Goal: Transaction & Acquisition: Purchase product/service

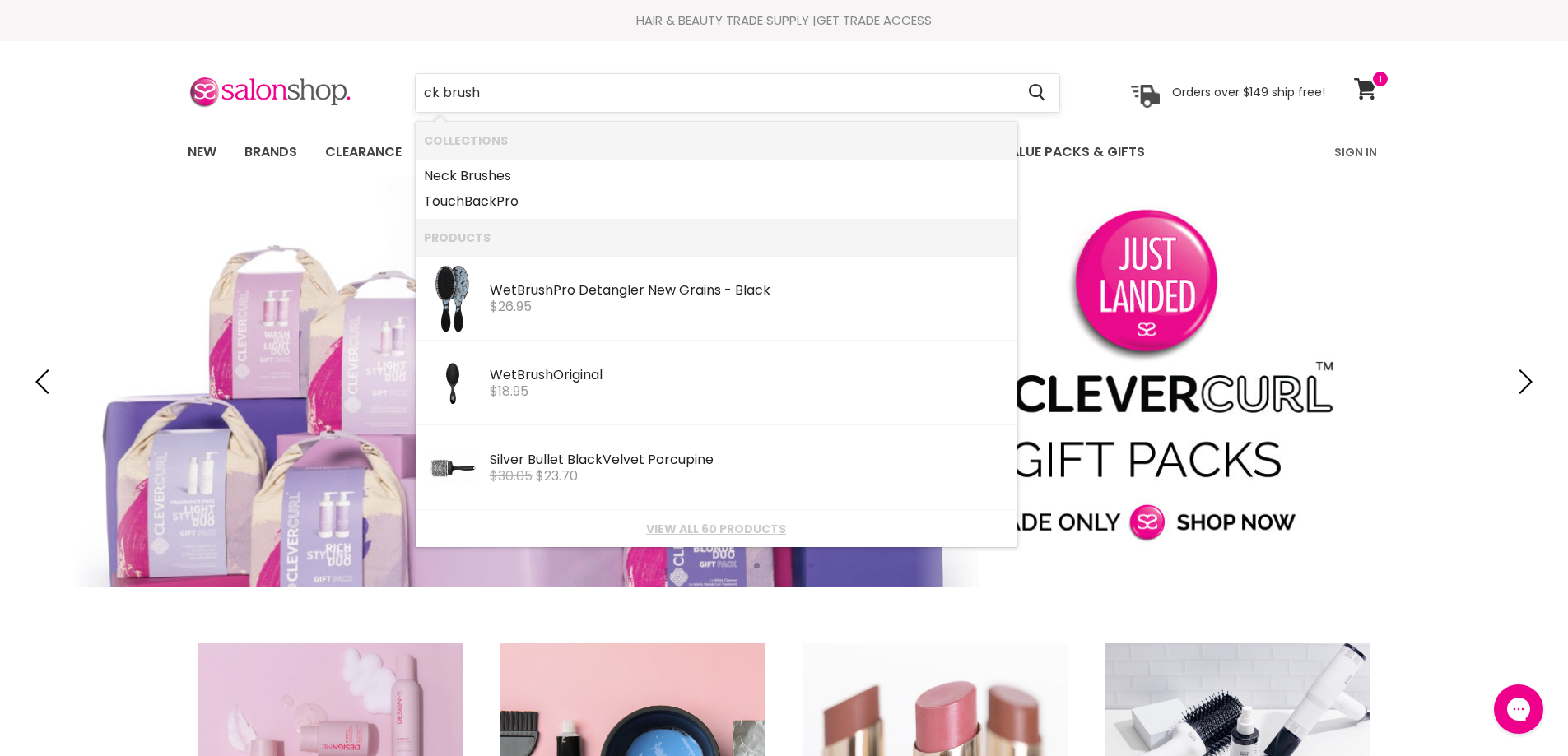
click at [422, 89] on input "ck brush" at bounding box center [715, 93] width 600 height 38
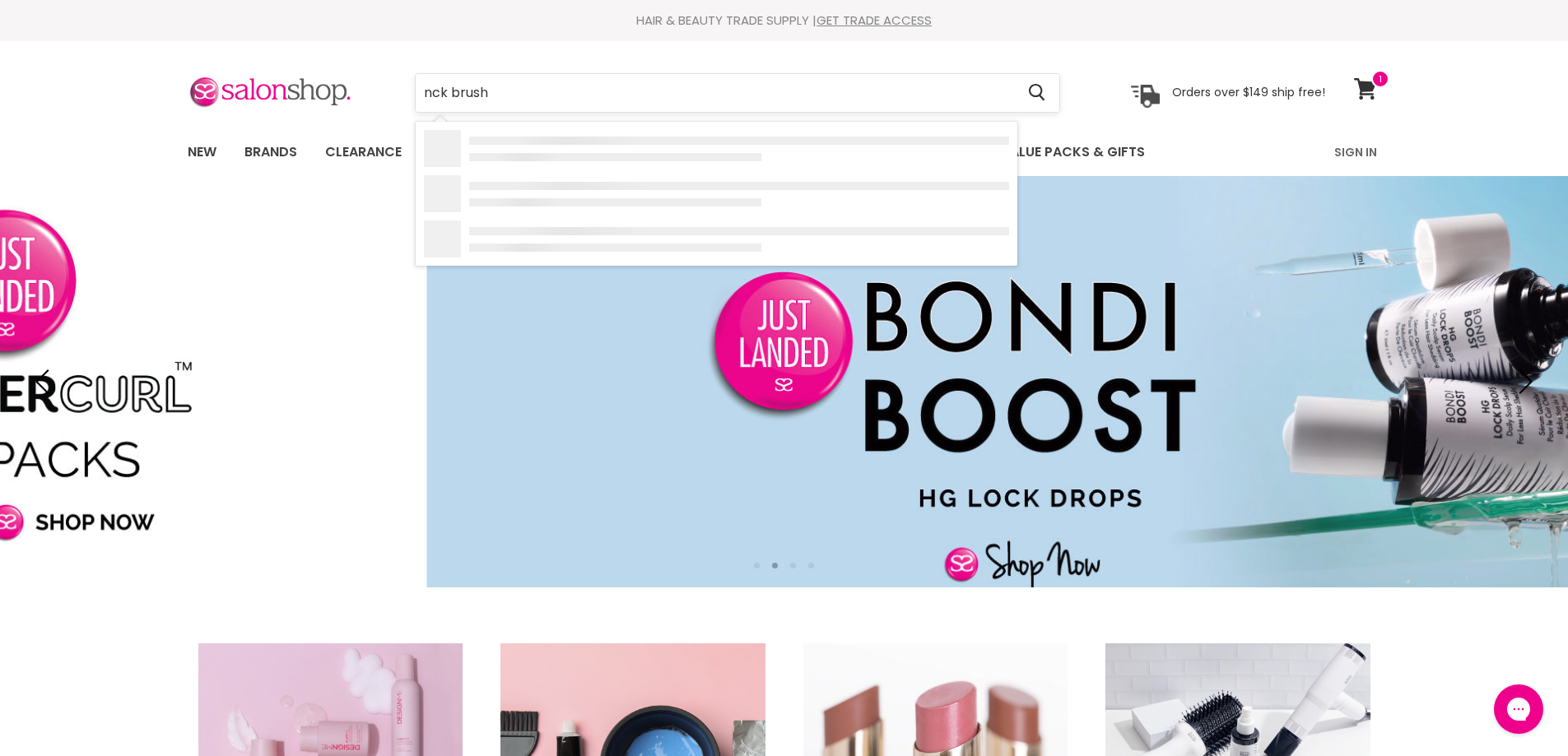
type input "neck brush"
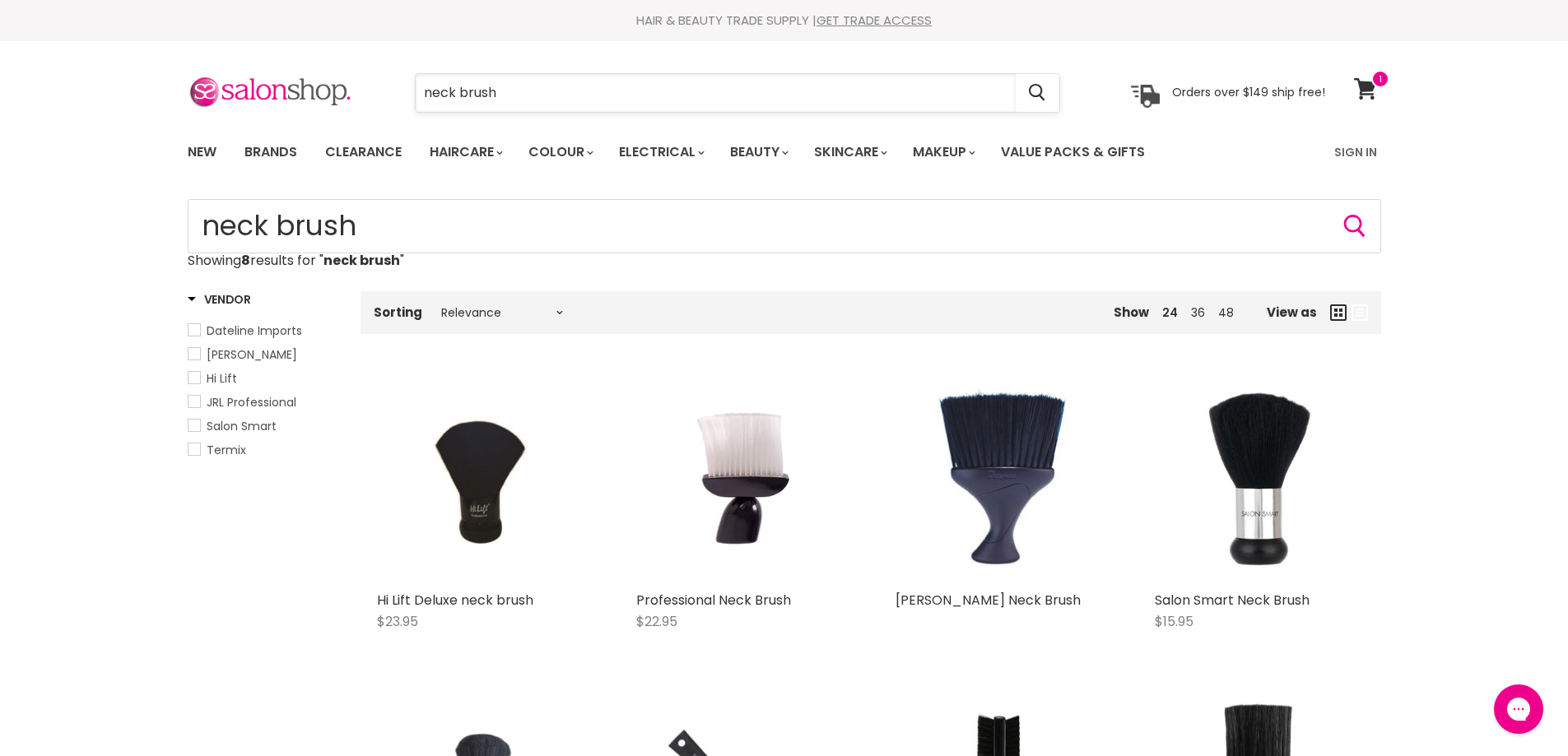
drag, startPoint x: 500, startPoint y: 95, endPoint x: 495, endPoint y: 110, distance: 15.8
click at [500, 94] on input "neck brush" at bounding box center [715, 93] width 600 height 38
type input "n"
type input "keratin colour"
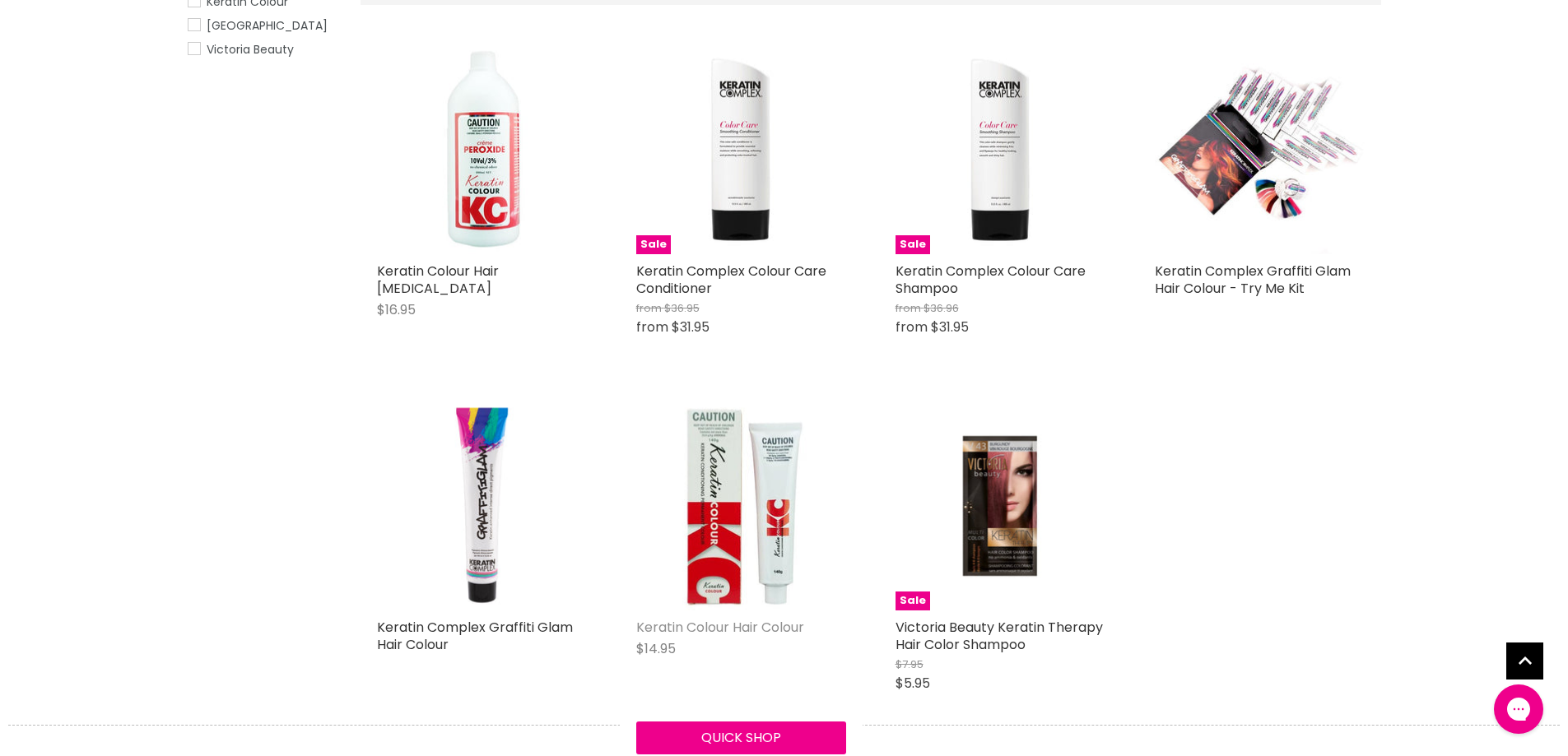
click at [755, 627] on link "Keratin Colour Hair Colour" at bounding box center [720, 627] width 168 height 19
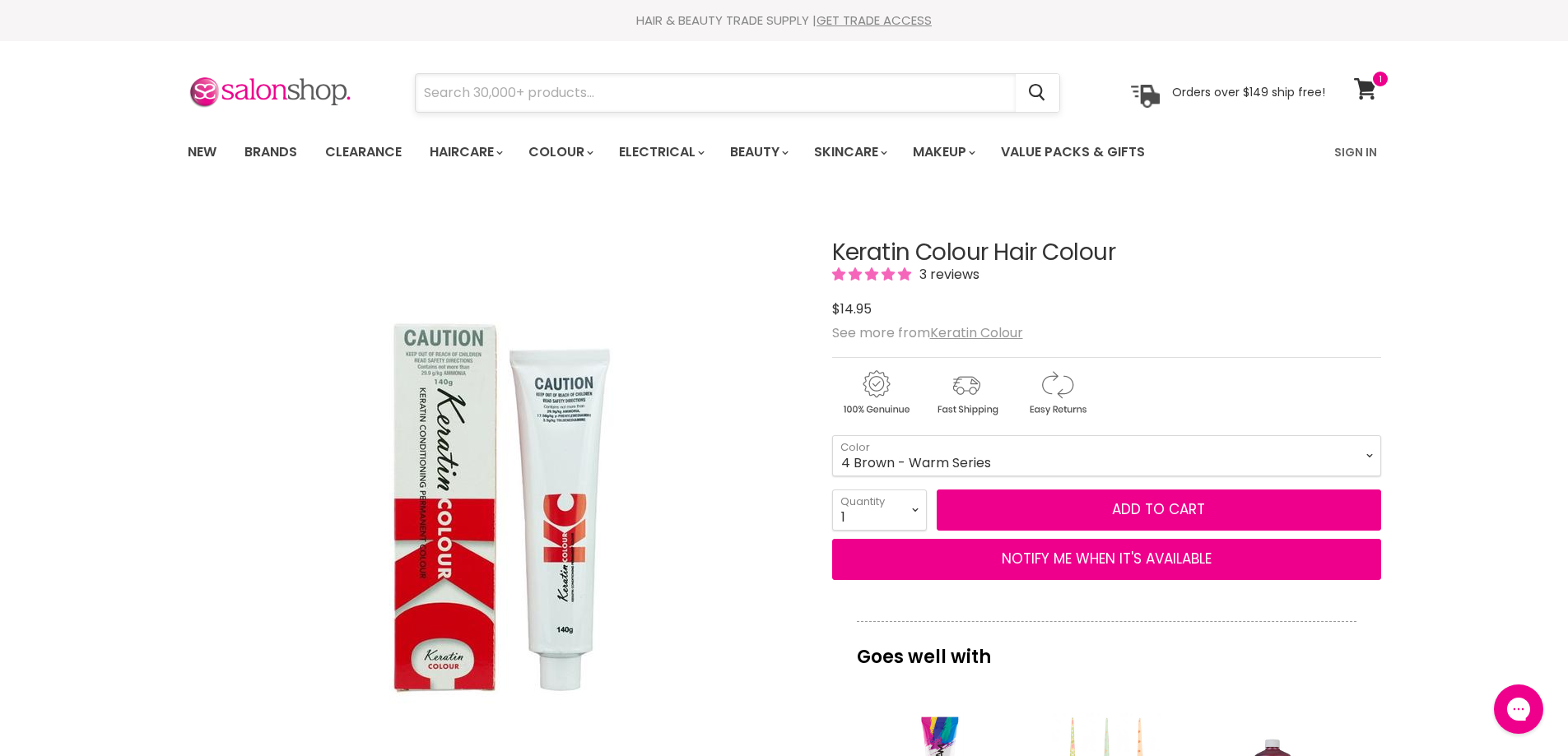
click at [462, 94] on input "Search" at bounding box center [715, 93] width 600 height 38
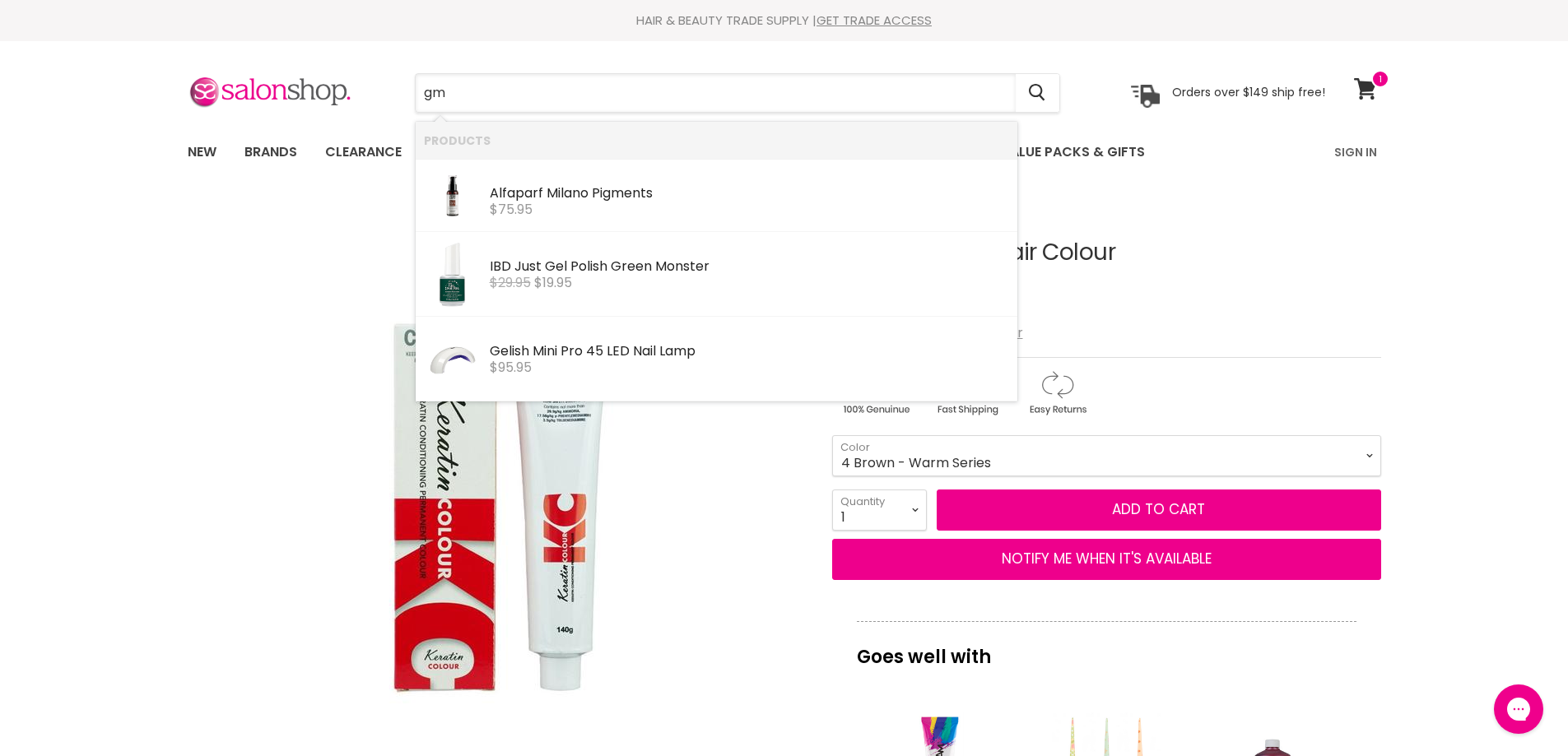
type input "g"
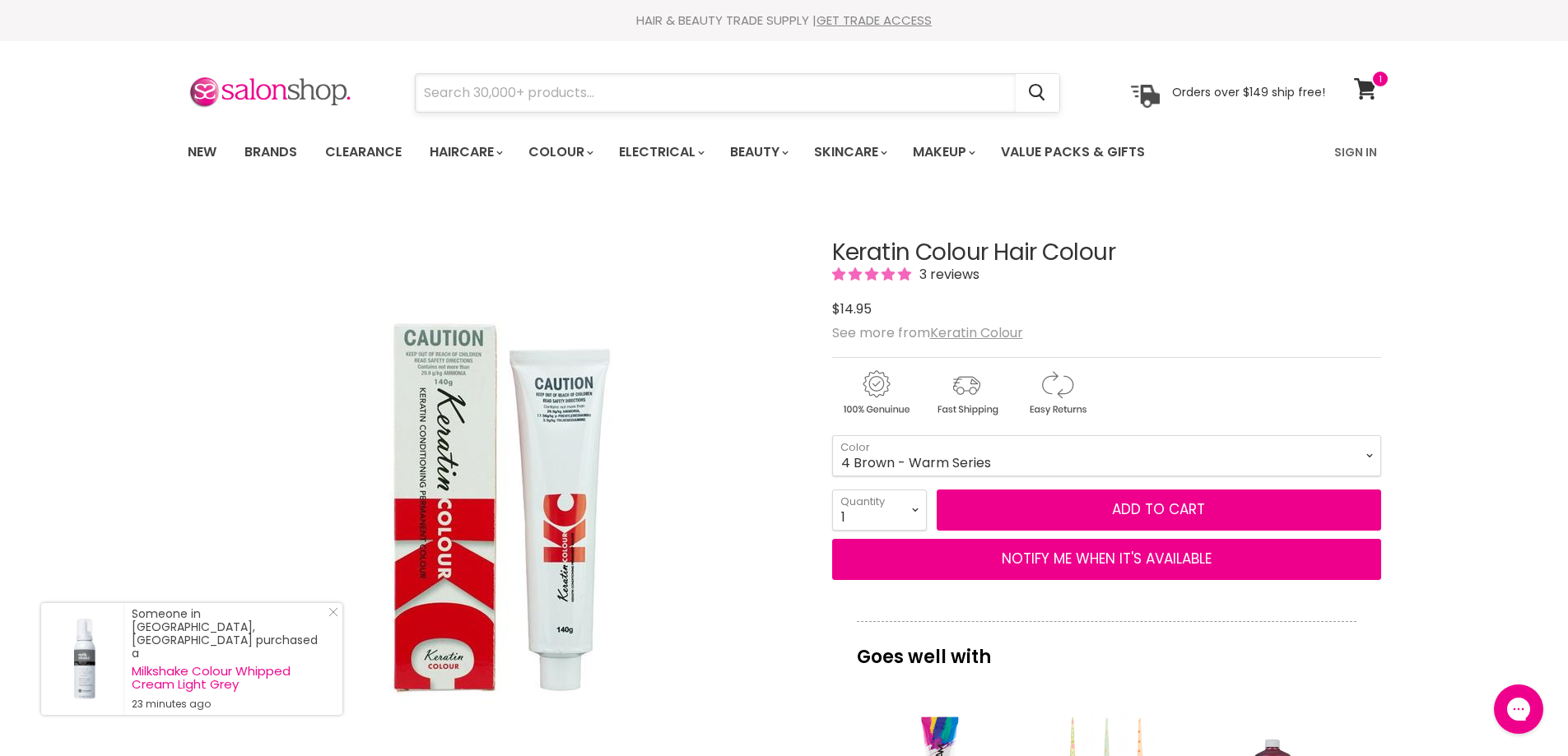
click at [458, 92] on input "Search" at bounding box center [715, 93] width 600 height 38
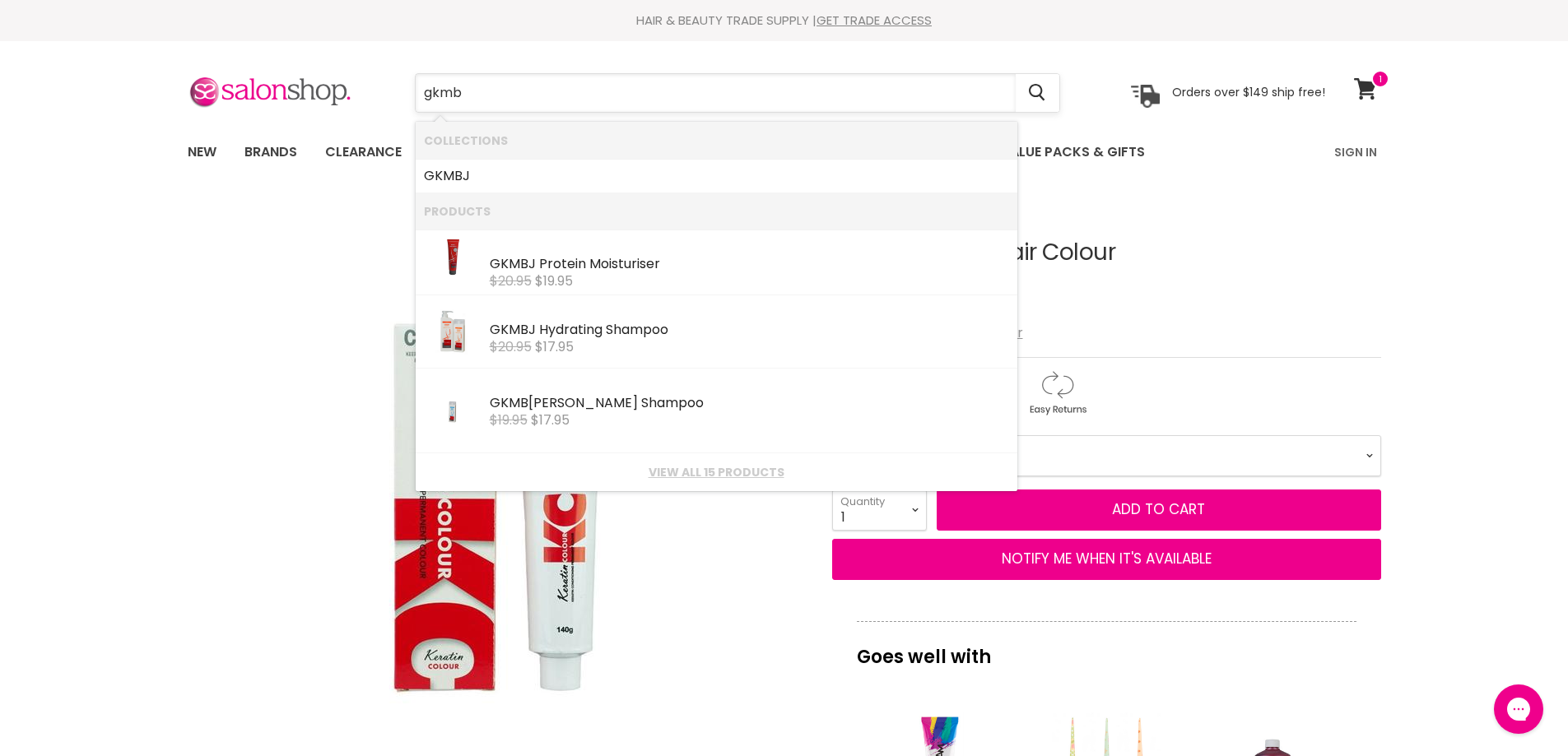
type input "gkmbj"
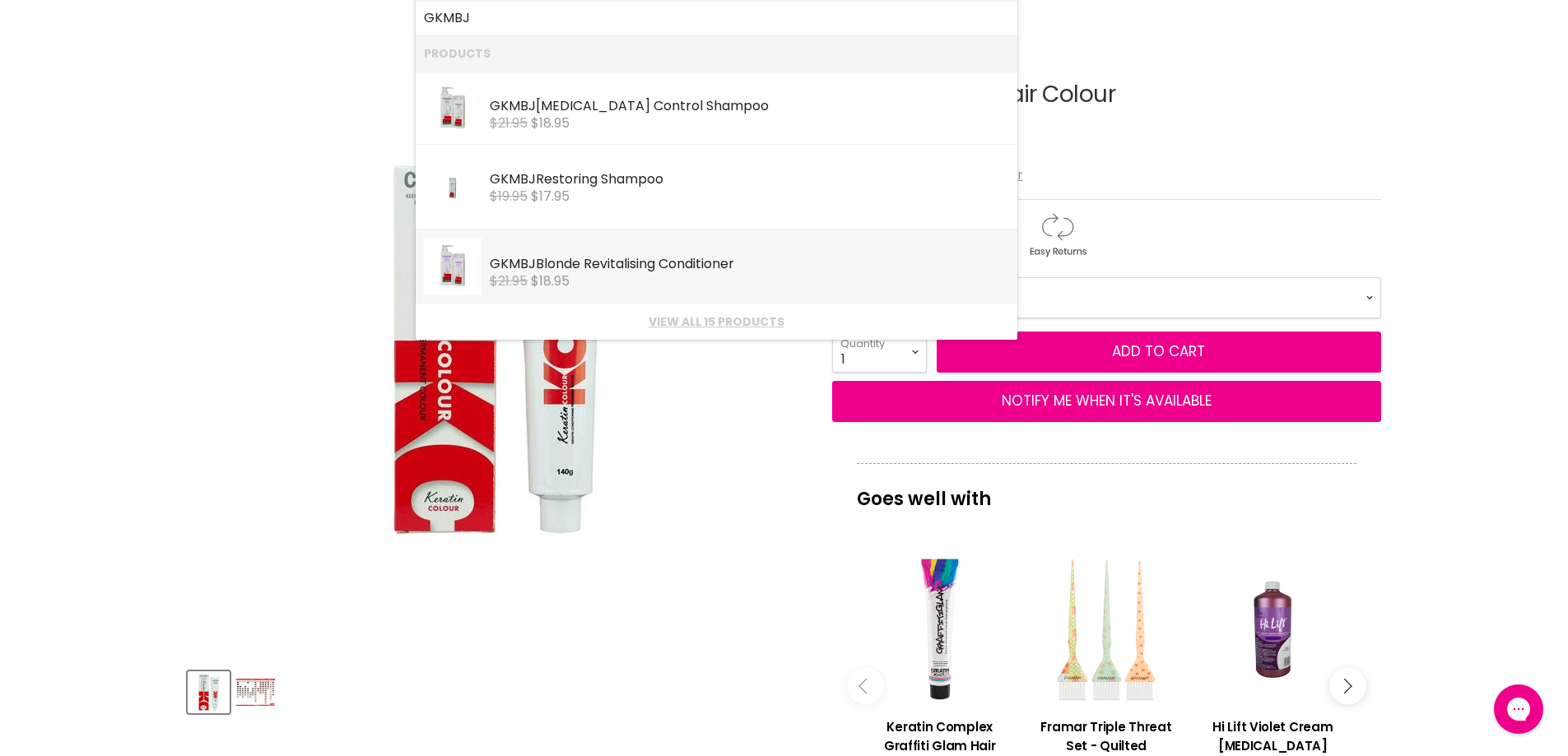
scroll to position [164, 0]
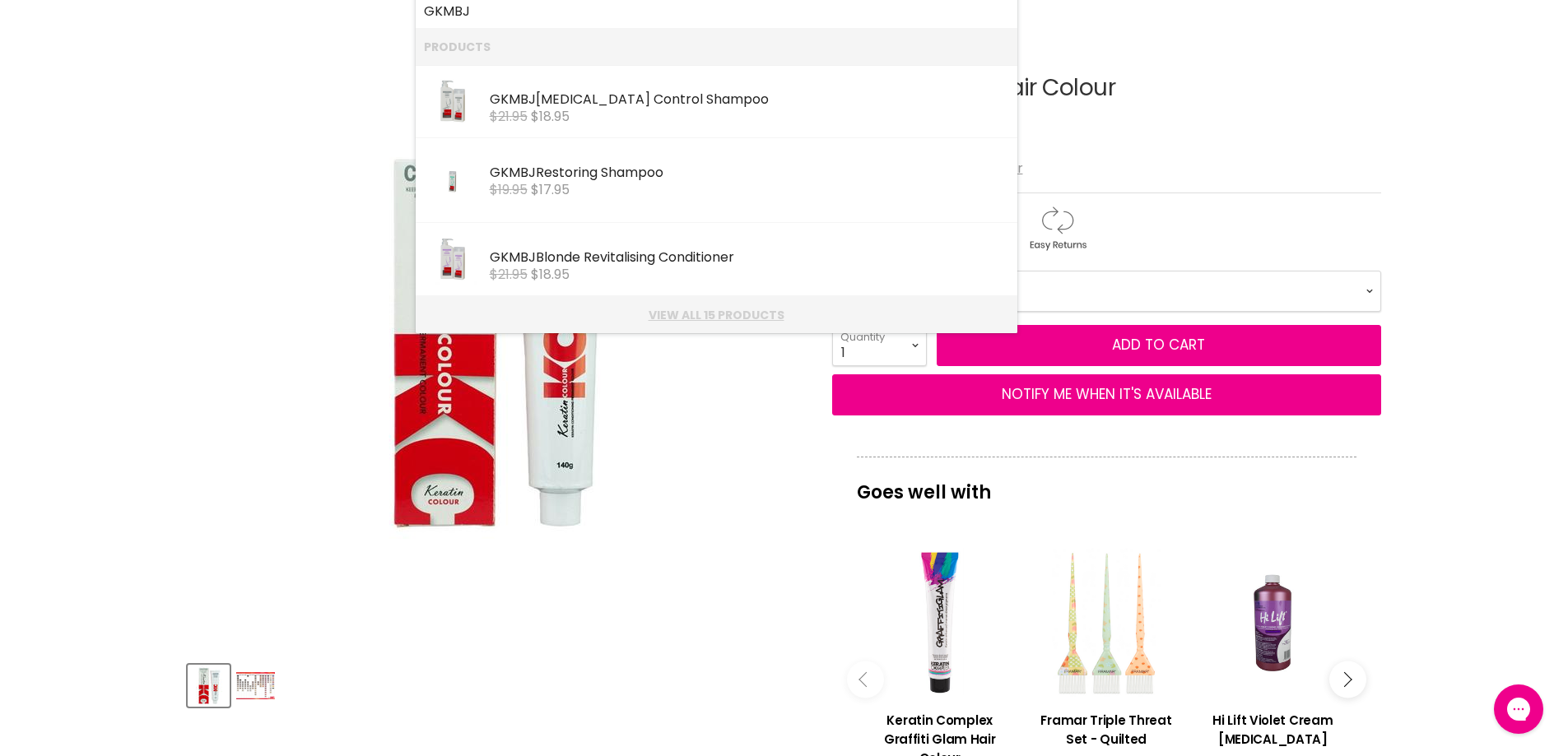
click at [683, 317] on link "View all 15 products" at bounding box center [716, 315] width 585 height 13
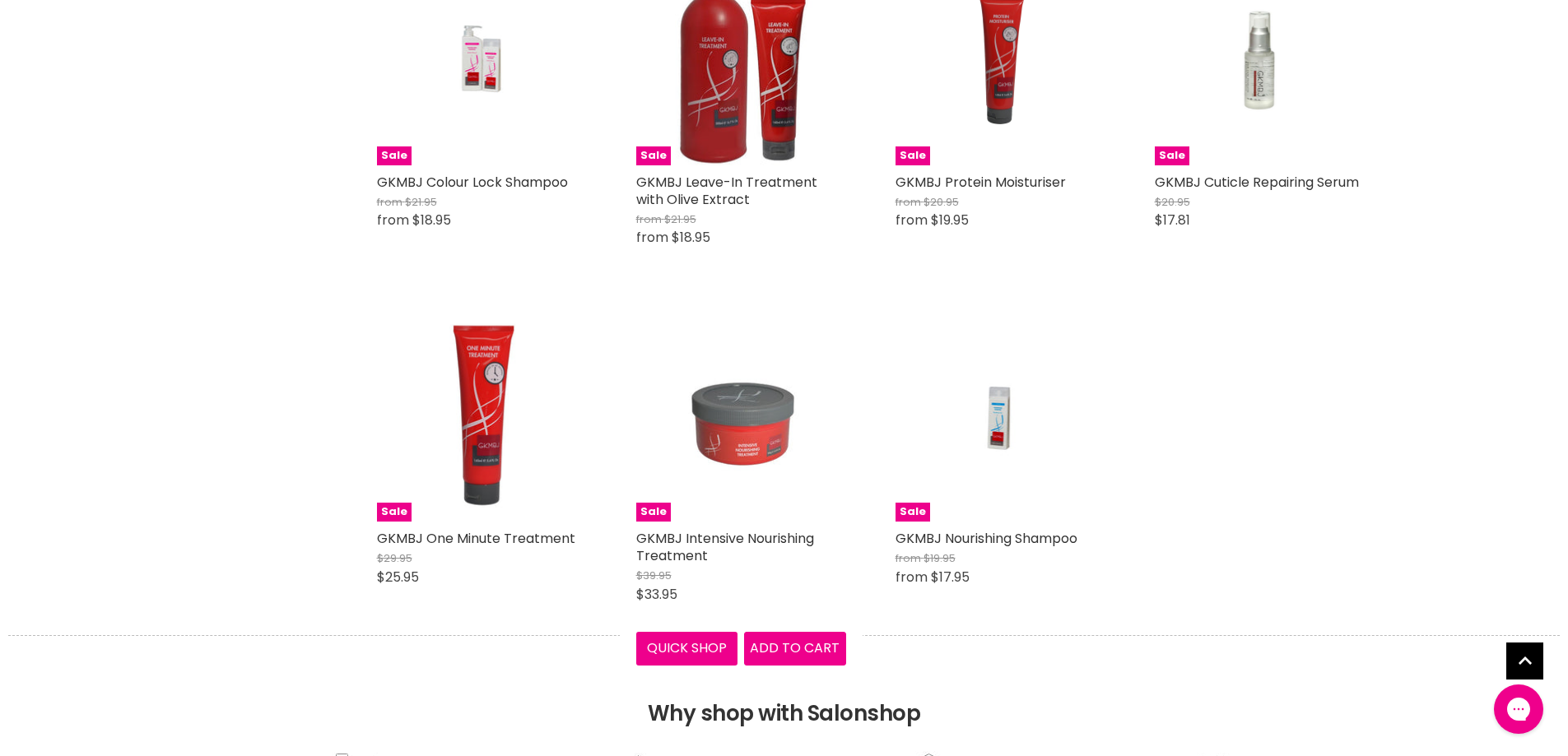
scroll to position [905, 0]
